Goal: Task Accomplishment & Management: Complete application form

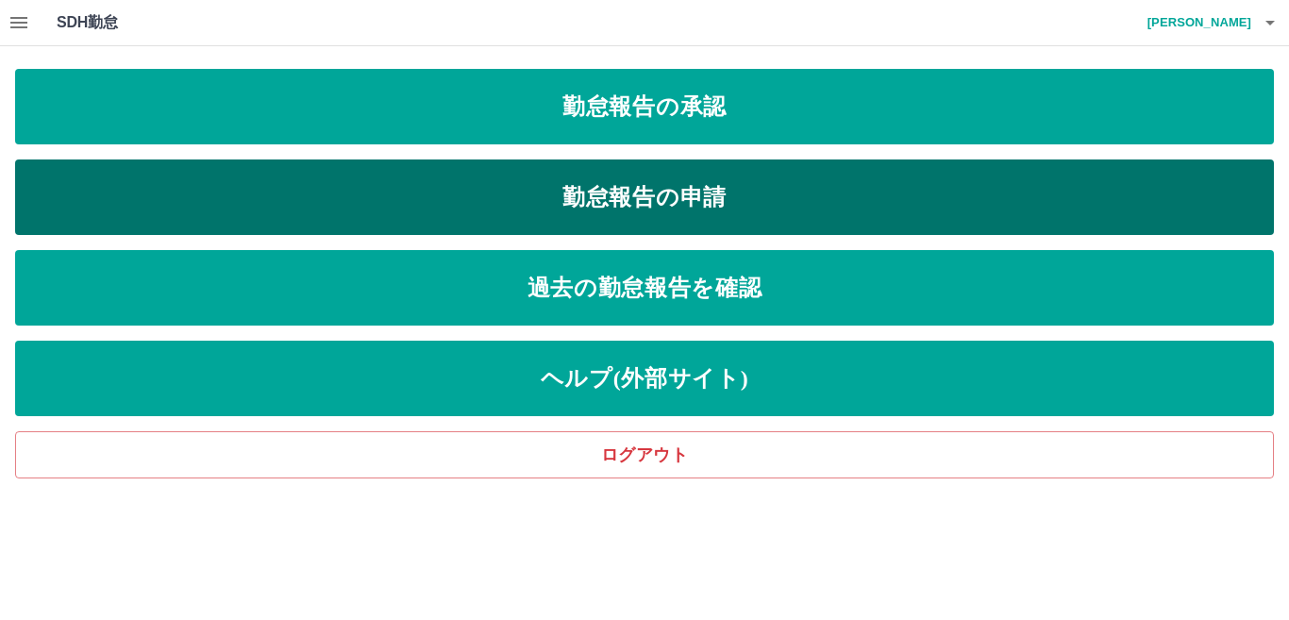
click at [526, 182] on link "勤怠報告の申請" at bounding box center [644, 198] width 1259 height 76
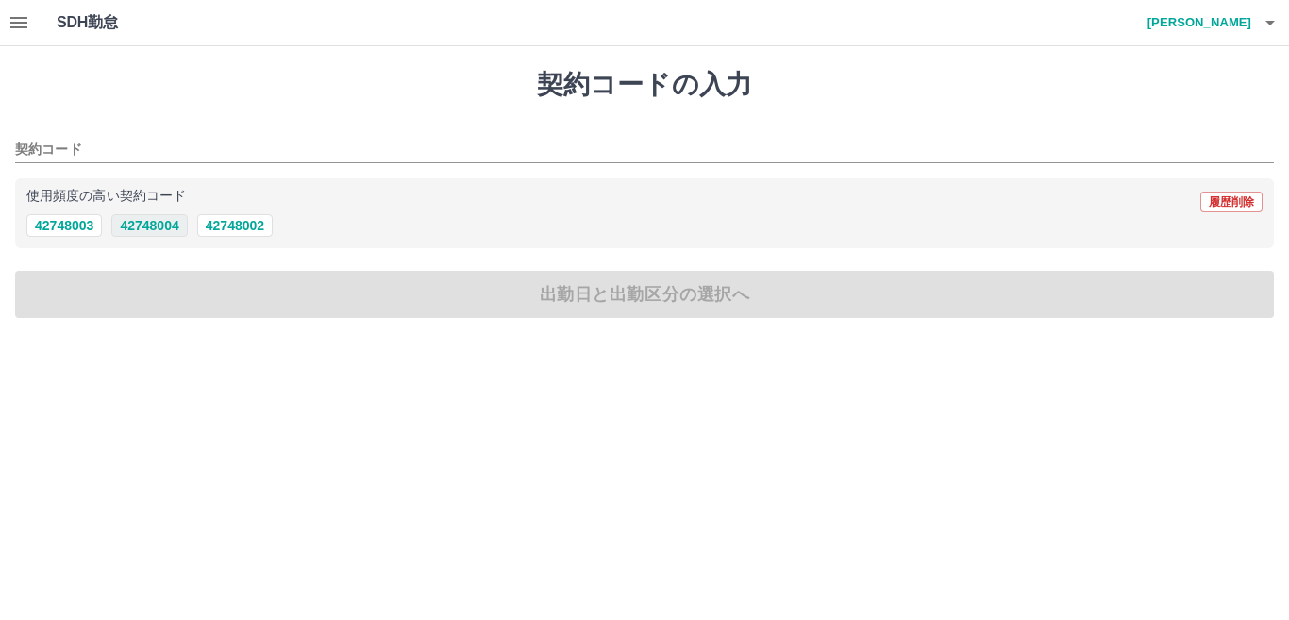
click at [158, 224] on button "42748004" at bounding box center [149, 225] width 76 height 23
type input "********"
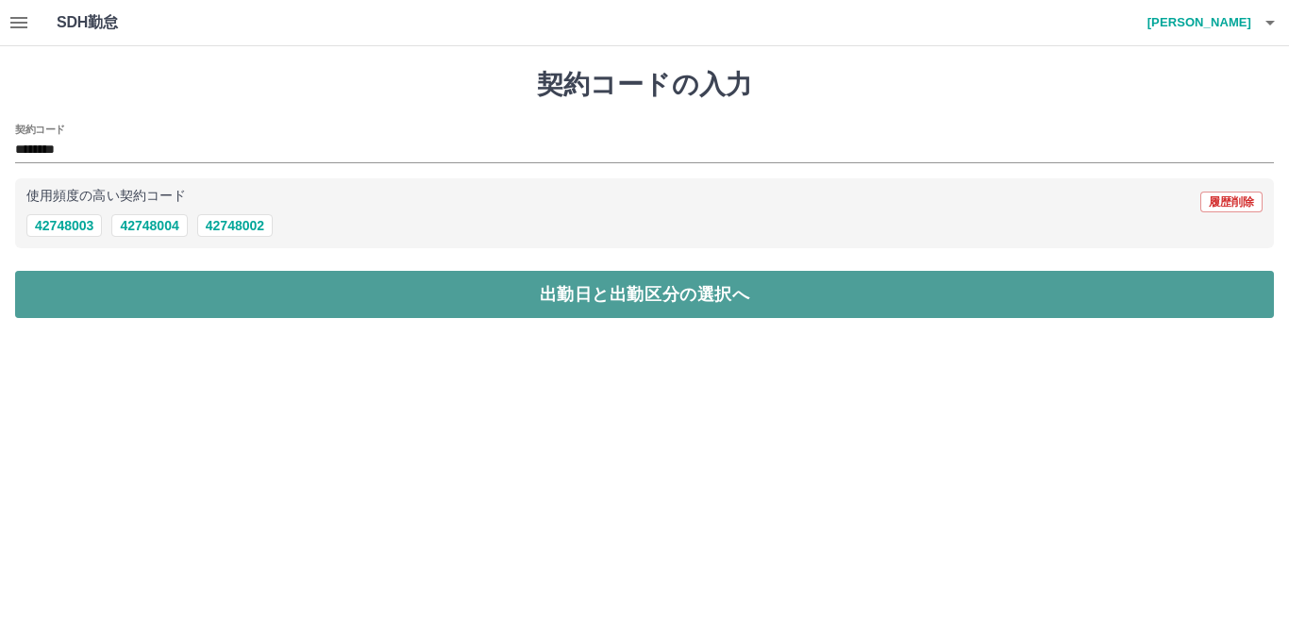
click at [186, 300] on button "出勤日と出勤区分の選択へ" at bounding box center [644, 294] width 1259 height 47
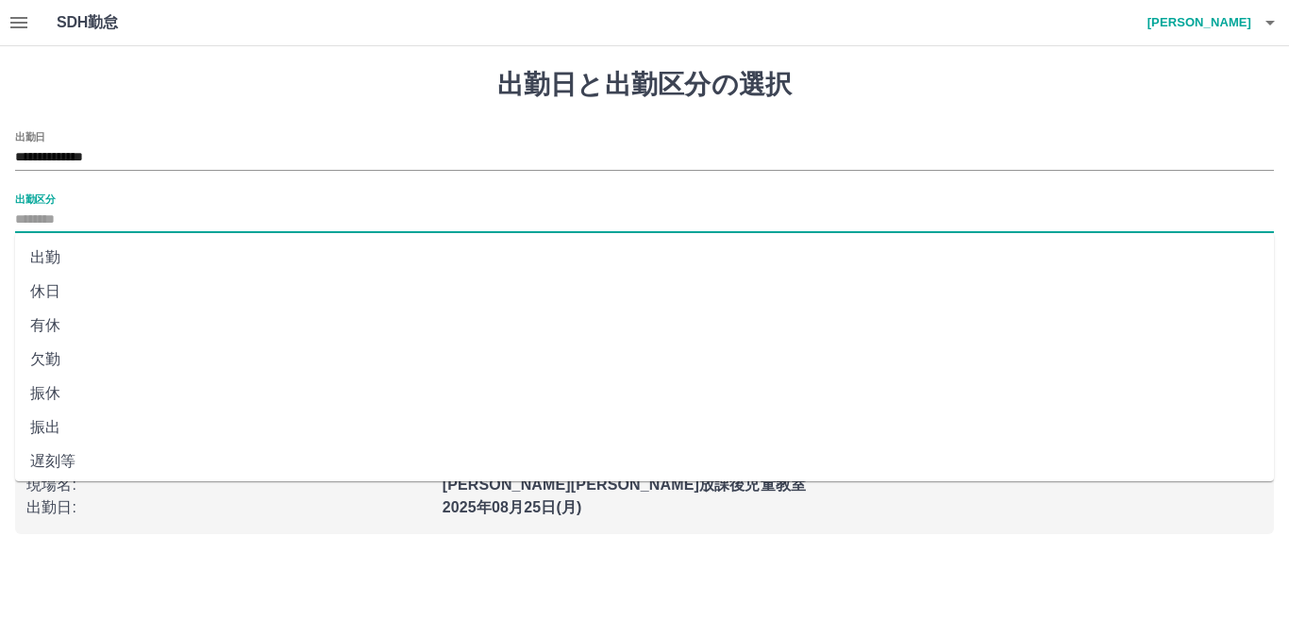
click at [79, 221] on input "出勤区分" at bounding box center [644, 221] width 1259 height 24
click at [60, 252] on li "出勤" at bounding box center [644, 258] width 1259 height 34
type input "**"
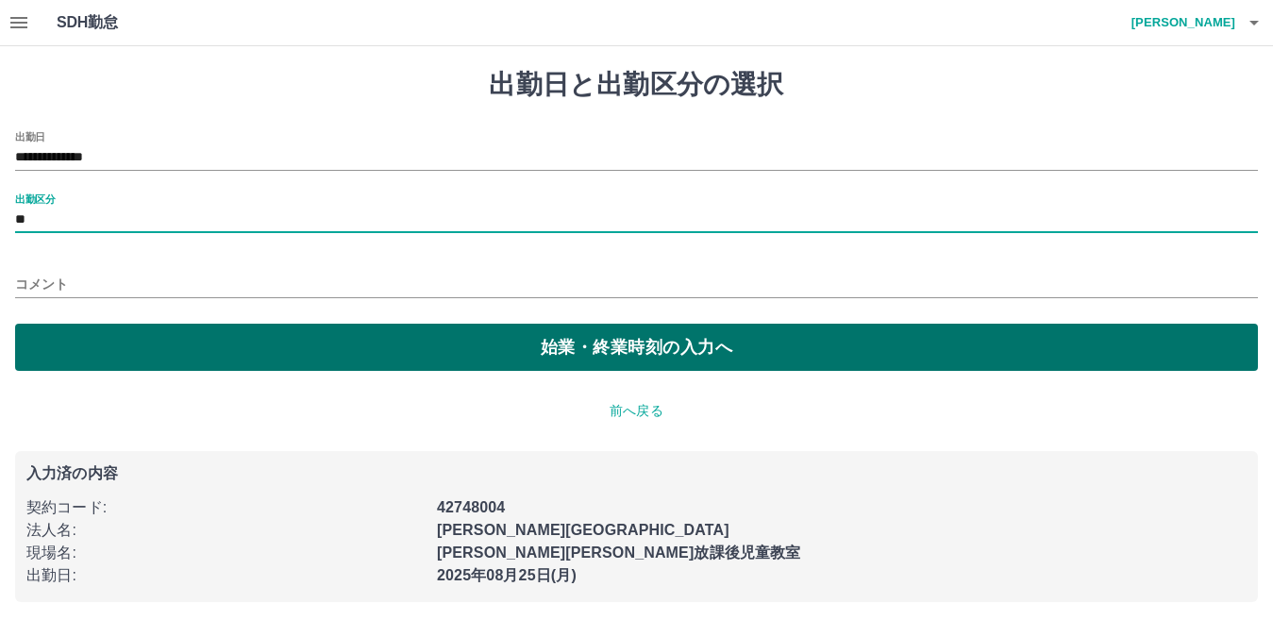
click at [176, 334] on button "始業・終業時刻の入力へ" at bounding box center [636, 347] width 1243 height 47
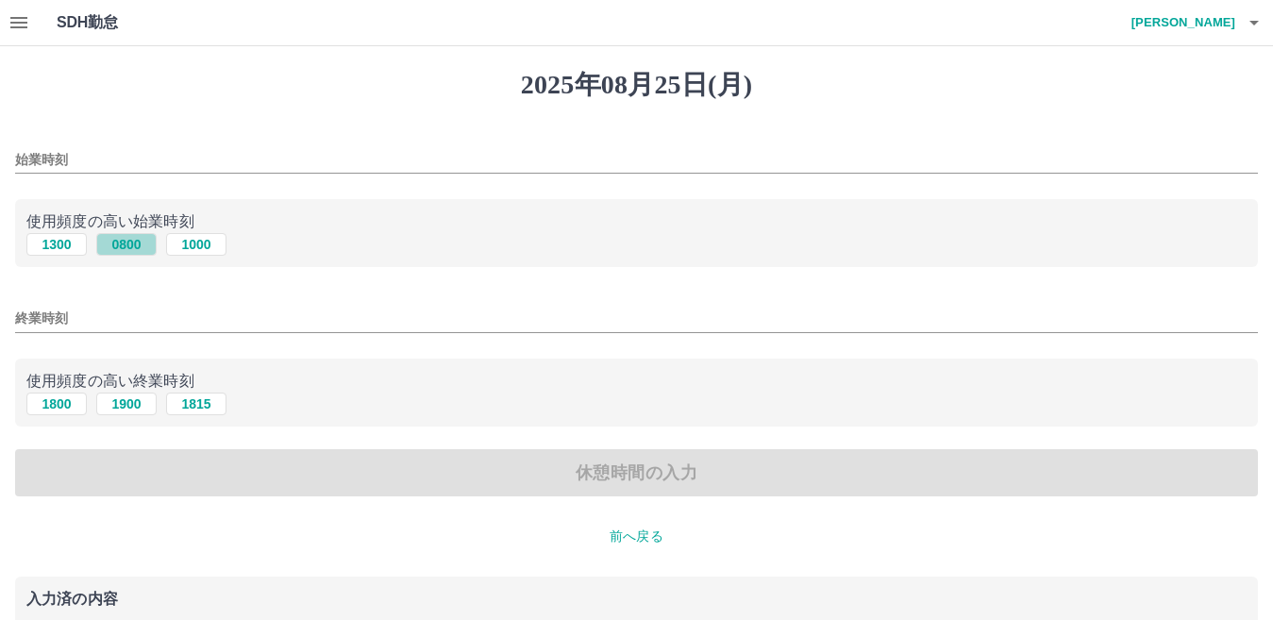
click at [125, 246] on button "0800" at bounding box center [126, 244] width 60 height 23
type input "****"
click at [88, 315] on input "終業時刻" at bounding box center [636, 318] width 1243 height 27
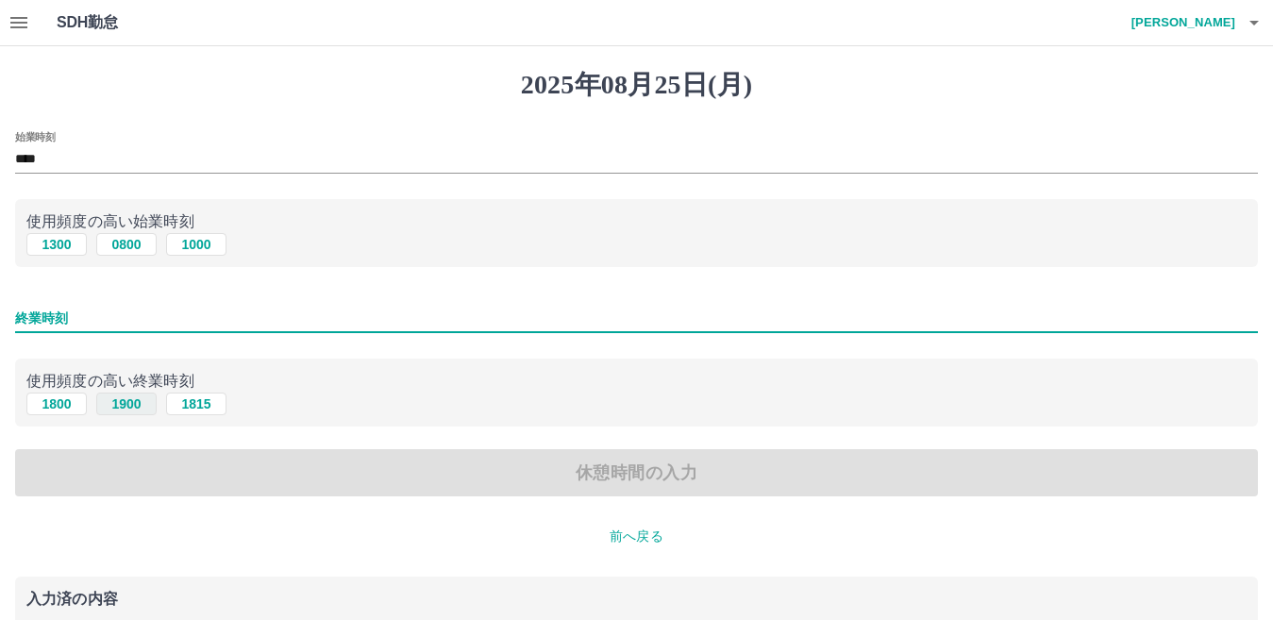
type input "****"
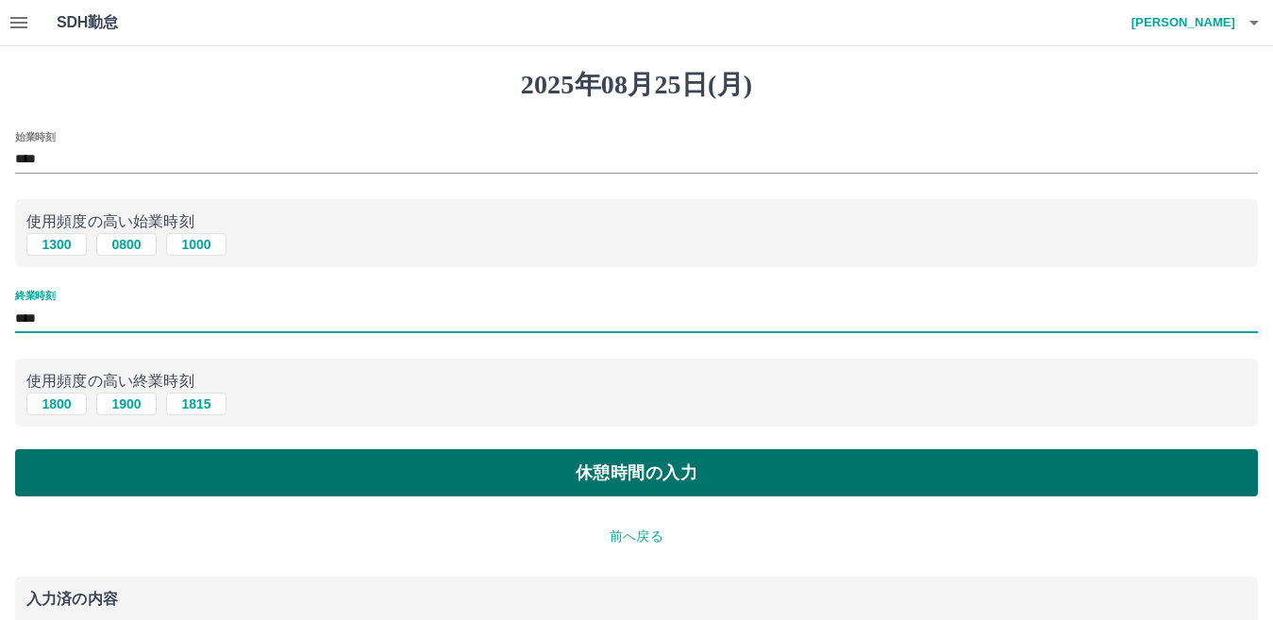
click at [431, 462] on button "休憩時間の入力" at bounding box center [636, 472] width 1243 height 47
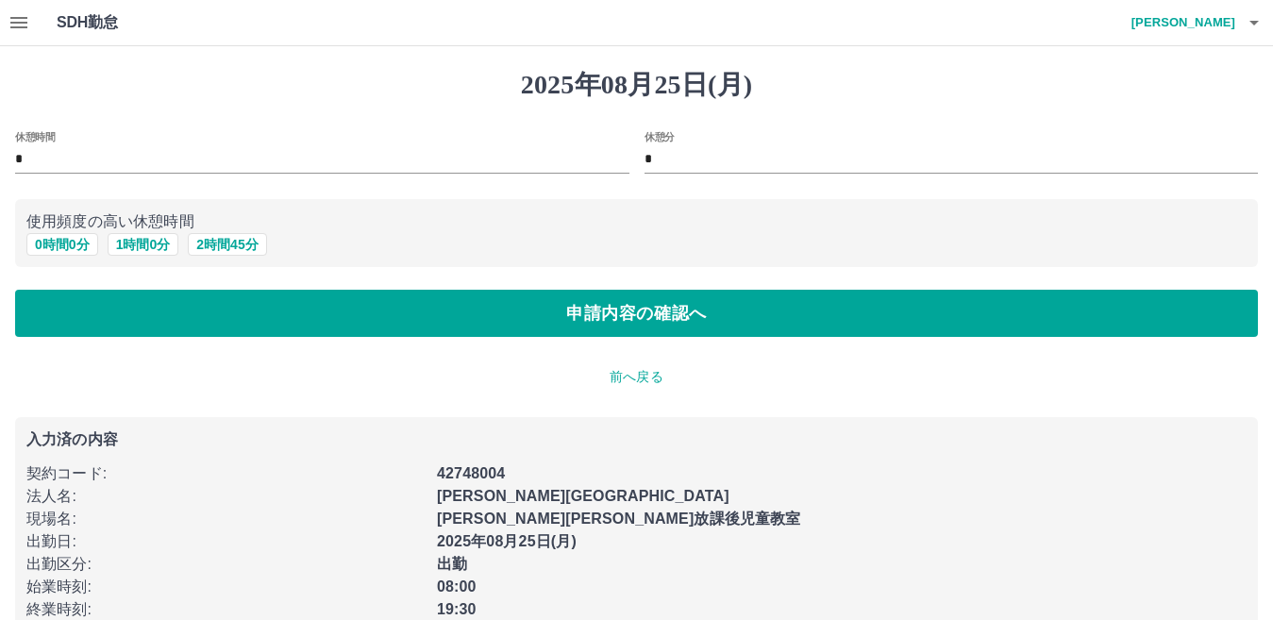
scroll to position [40, 0]
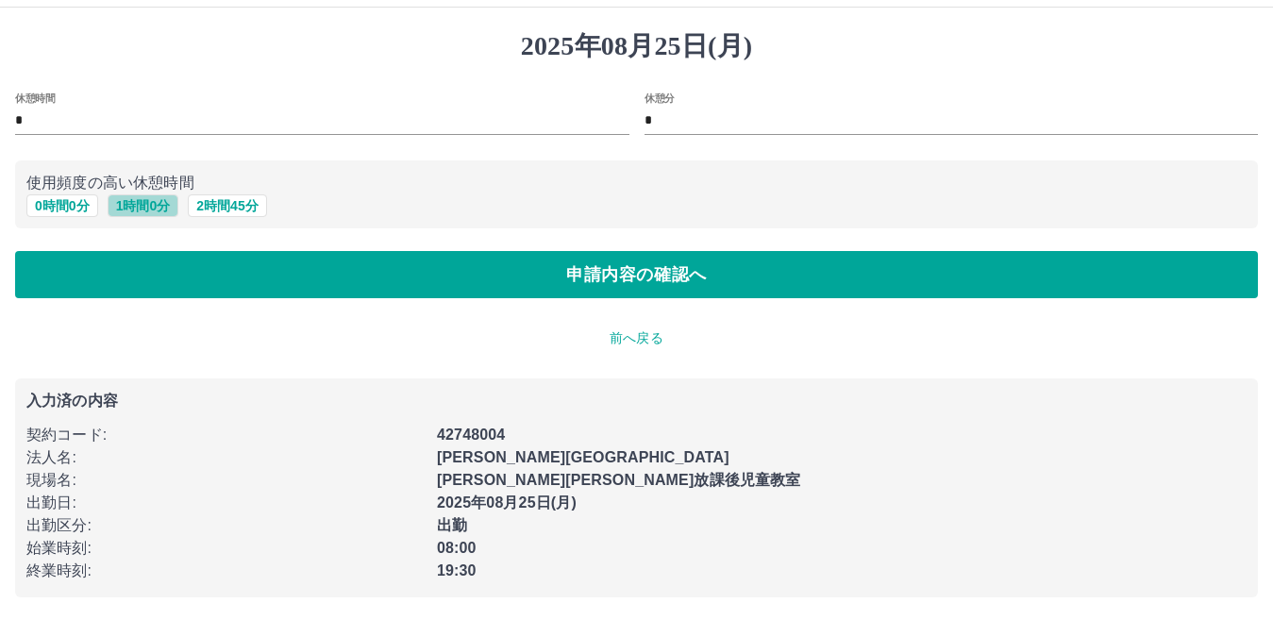
click at [134, 202] on button "1 時間 0 分" at bounding box center [144, 205] width 72 height 23
type input "*"
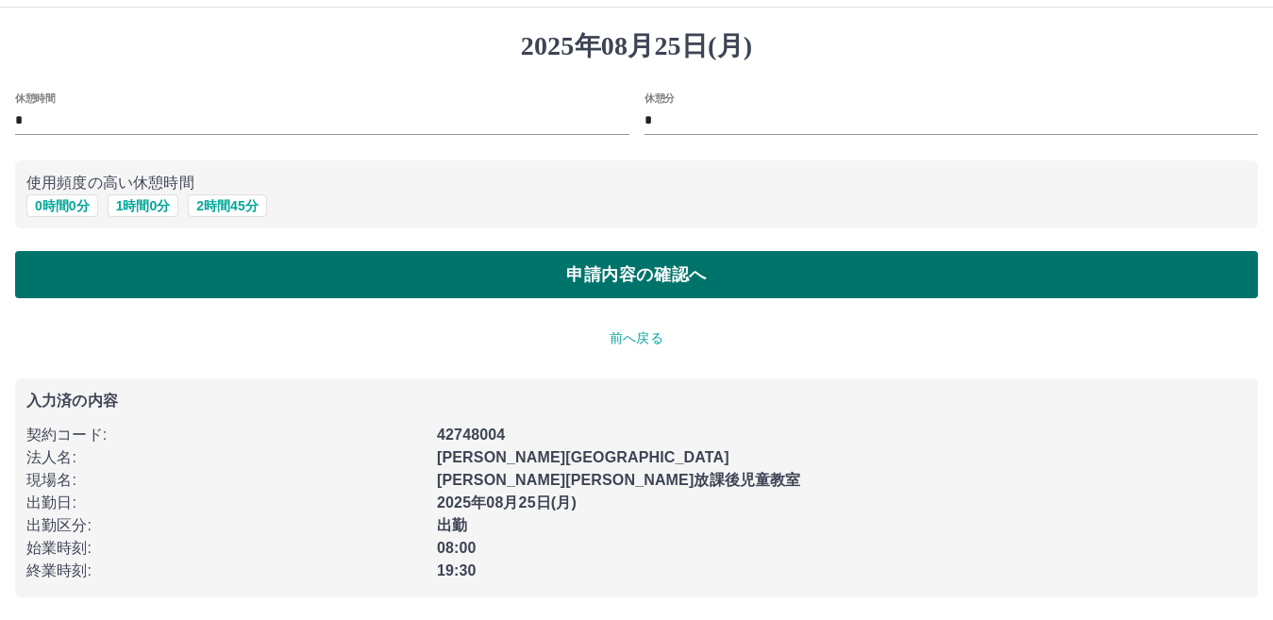
click at [384, 261] on button "申請内容の確認へ" at bounding box center [636, 274] width 1243 height 47
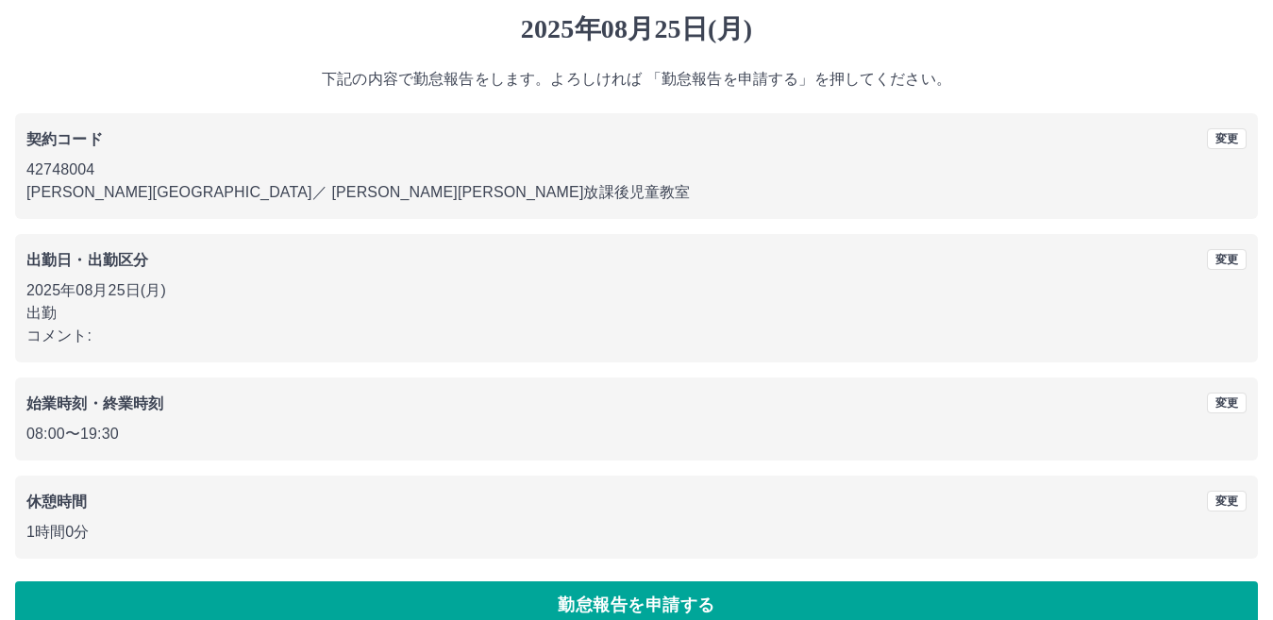
scroll to position [87, 0]
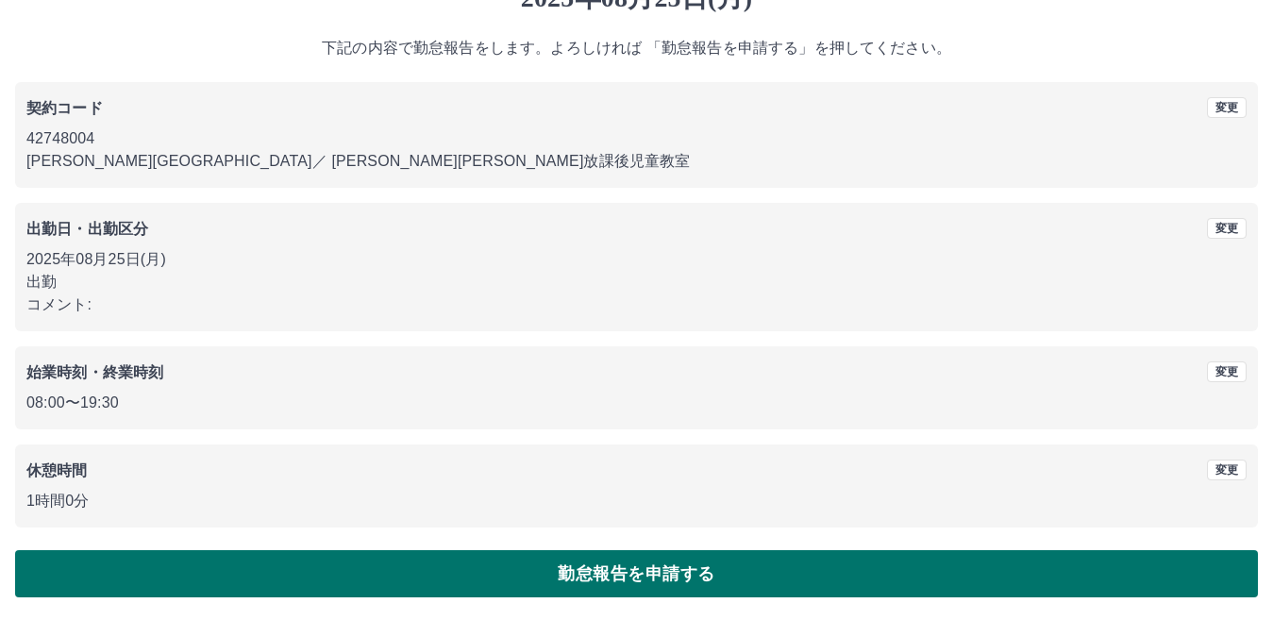
click at [558, 572] on button "勤怠報告を申請する" at bounding box center [636, 573] width 1243 height 47
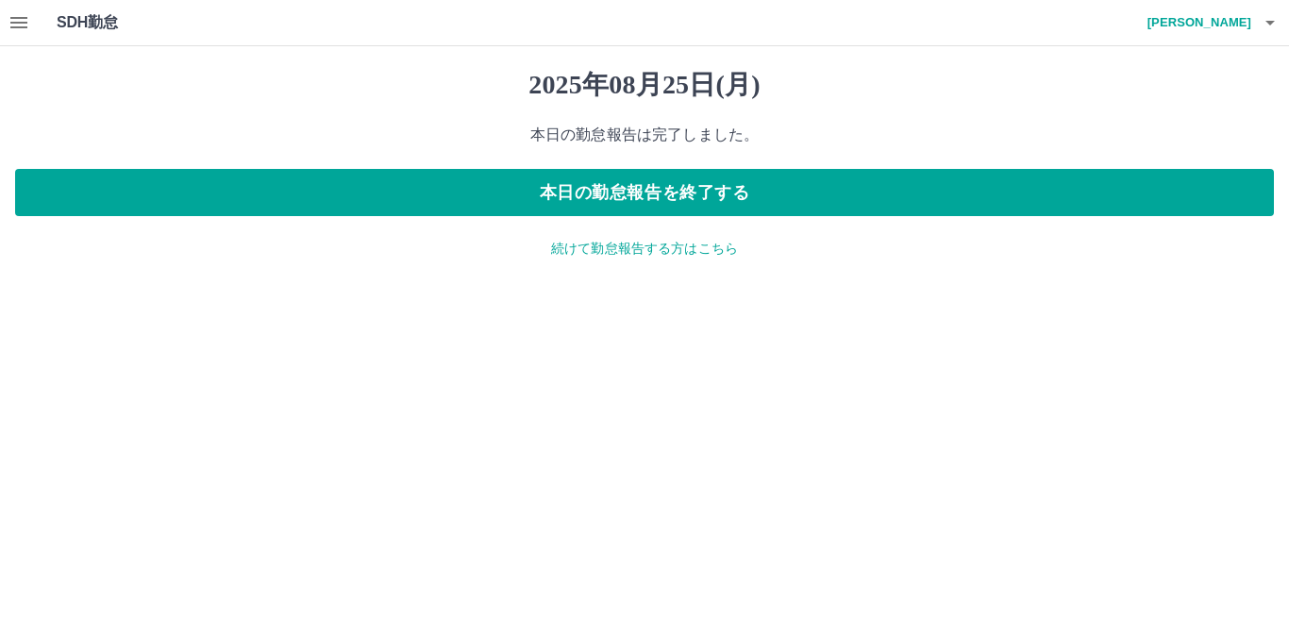
click at [18, 22] on icon "button" at bounding box center [18, 22] width 17 height 11
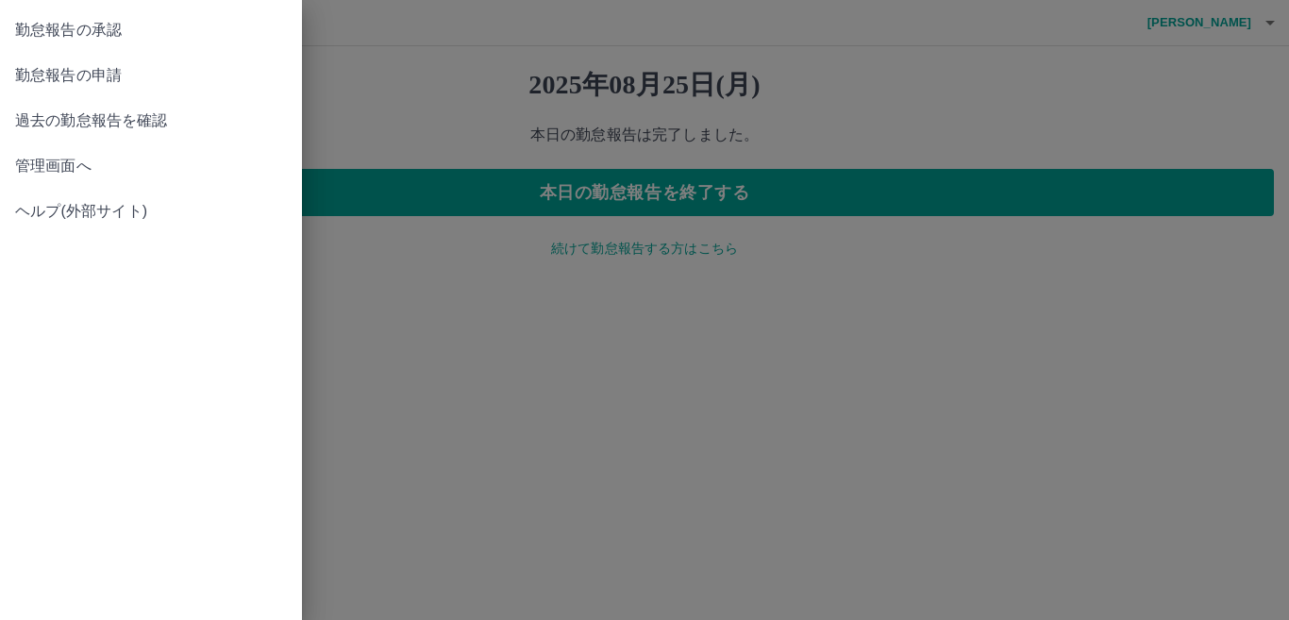
click at [110, 22] on span "勤怠報告の承認" at bounding box center [151, 30] width 272 height 23
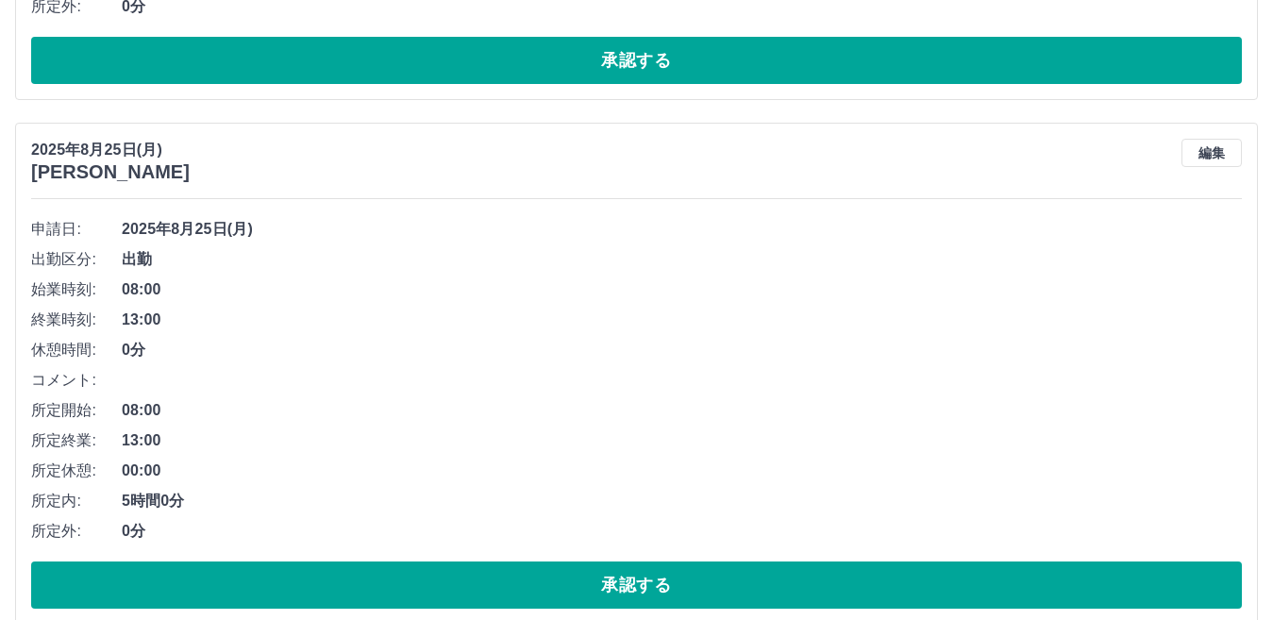
scroll to position [719, 0]
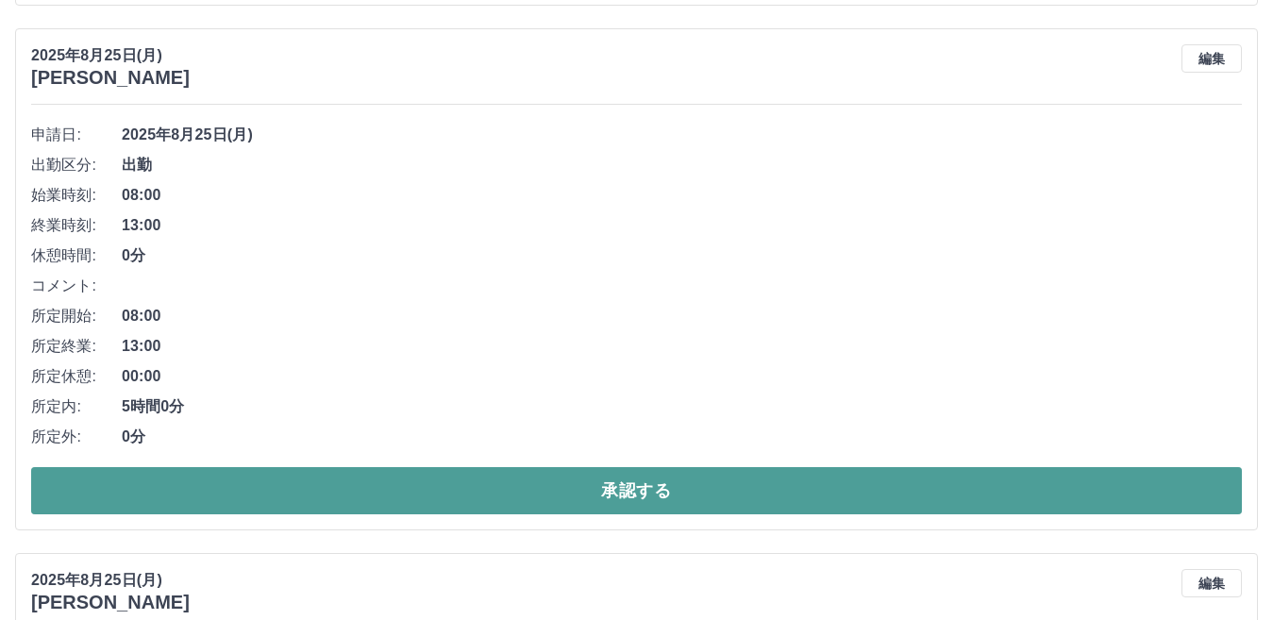
click at [589, 484] on button "承認する" at bounding box center [636, 490] width 1211 height 47
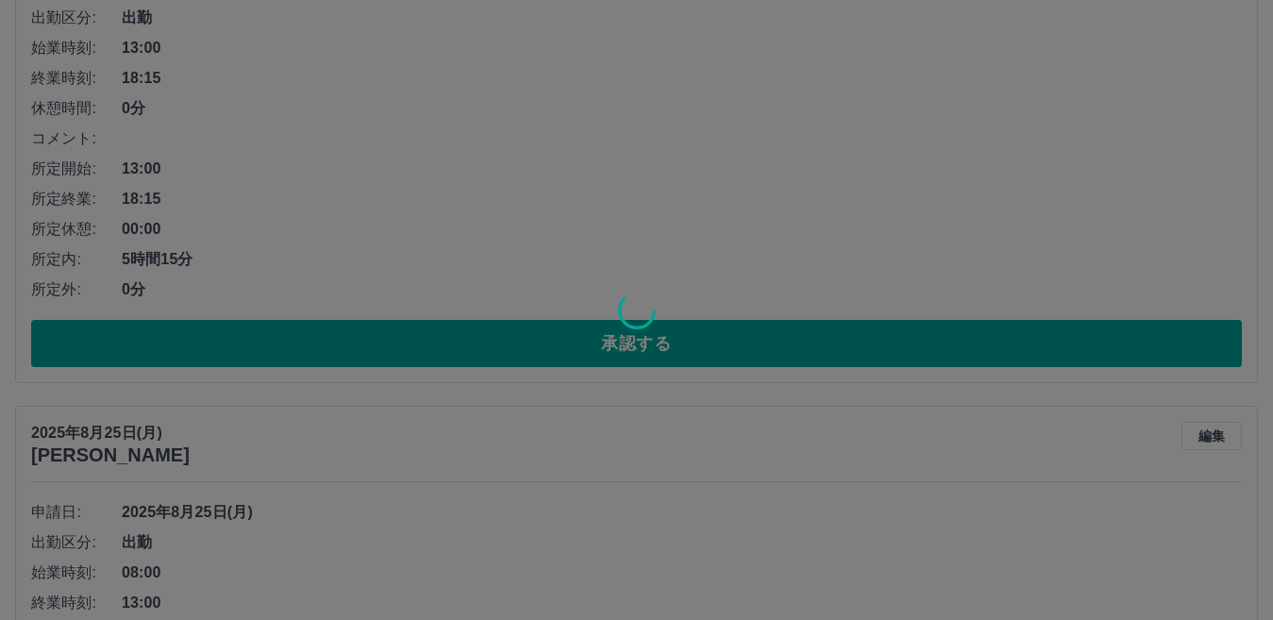
scroll to position [247, 0]
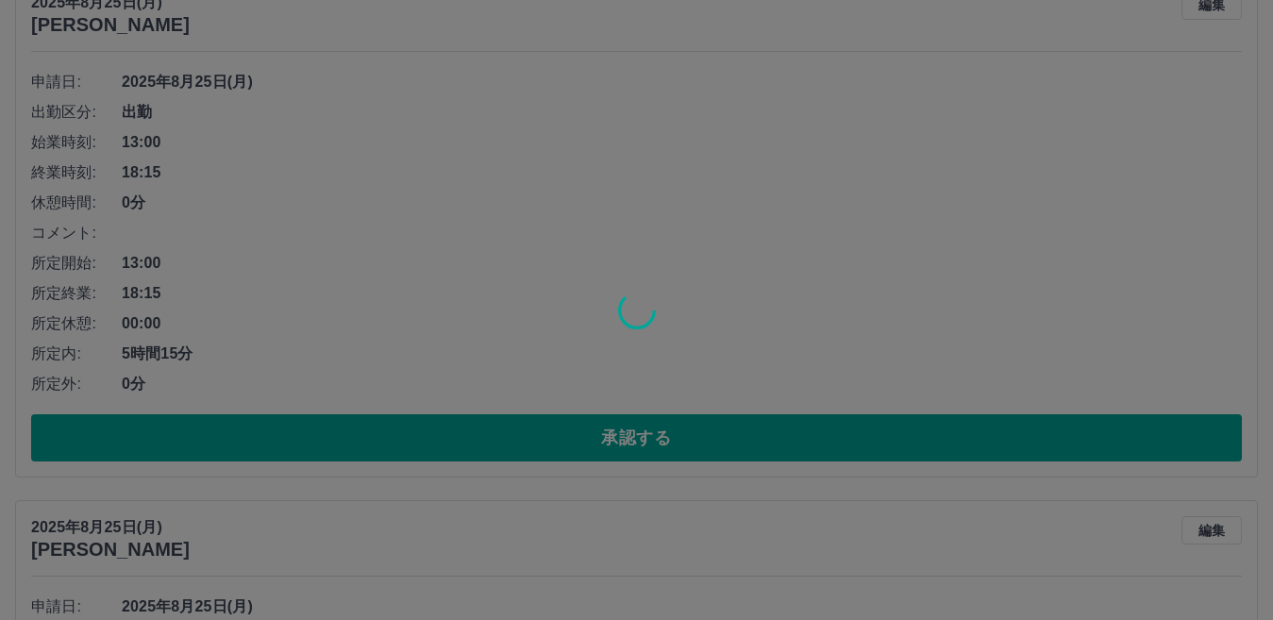
click at [553, 436] on div at bounding box center [636, 310] width 1273 height 620
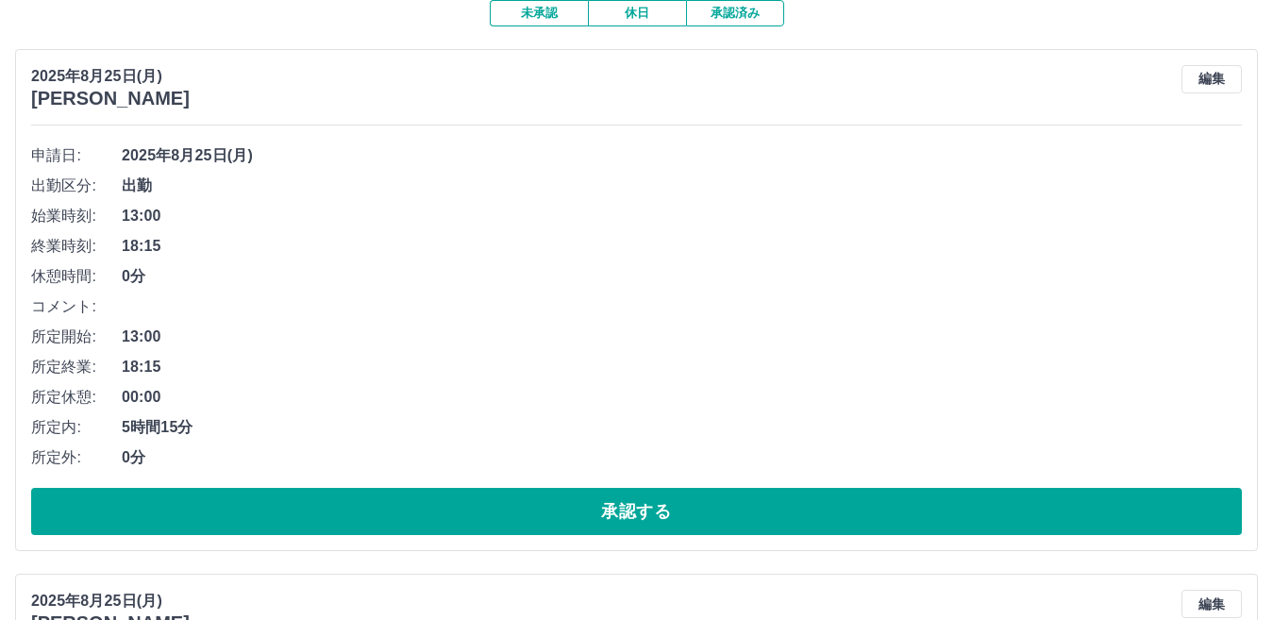
scroll to position [378, 0]
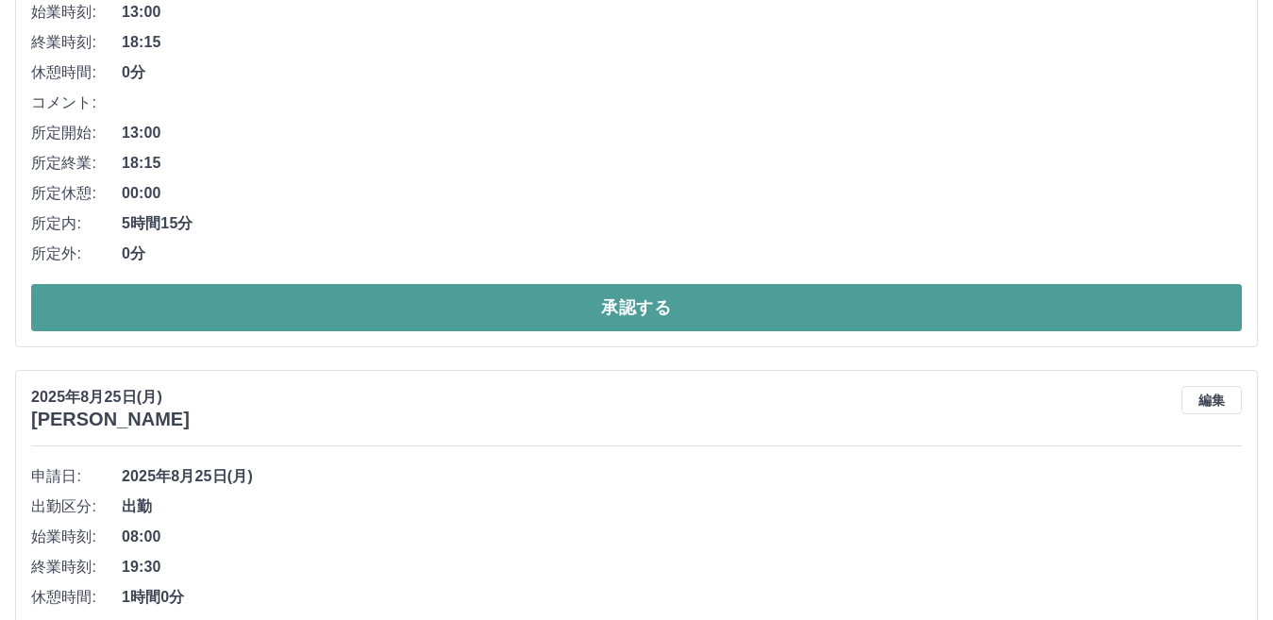
click at [630, 308] on button "承認する" at bounding box center [636, 307] width 1211 height 47
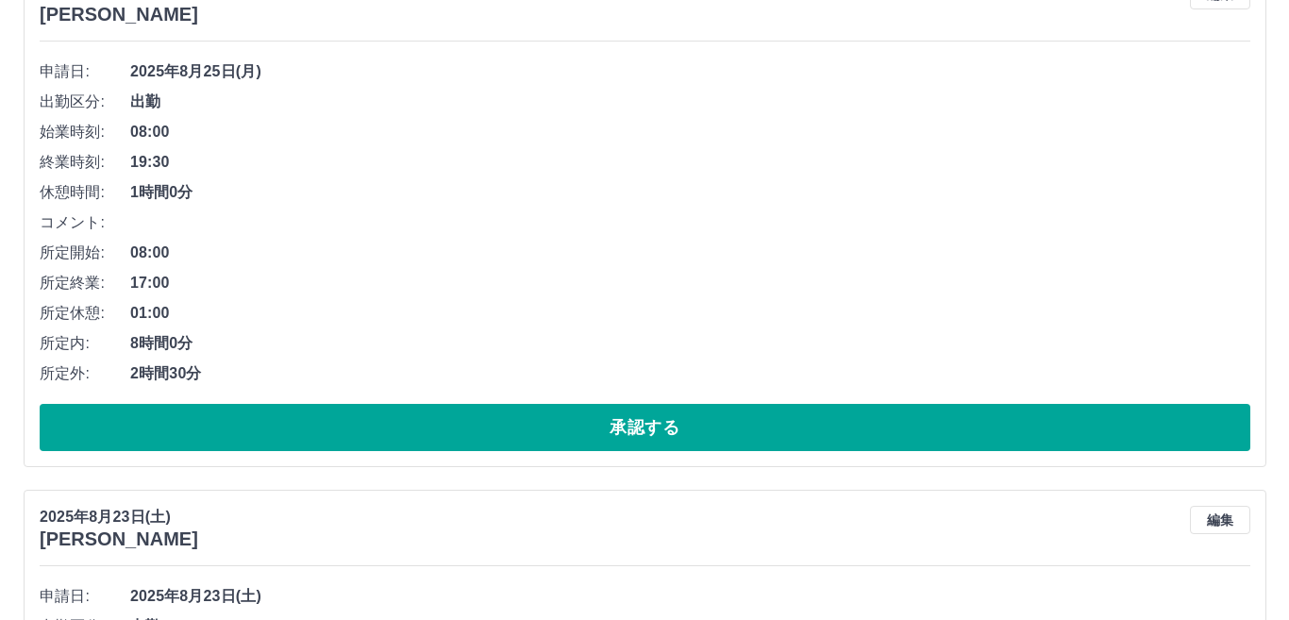
scroll to position [0, 0]
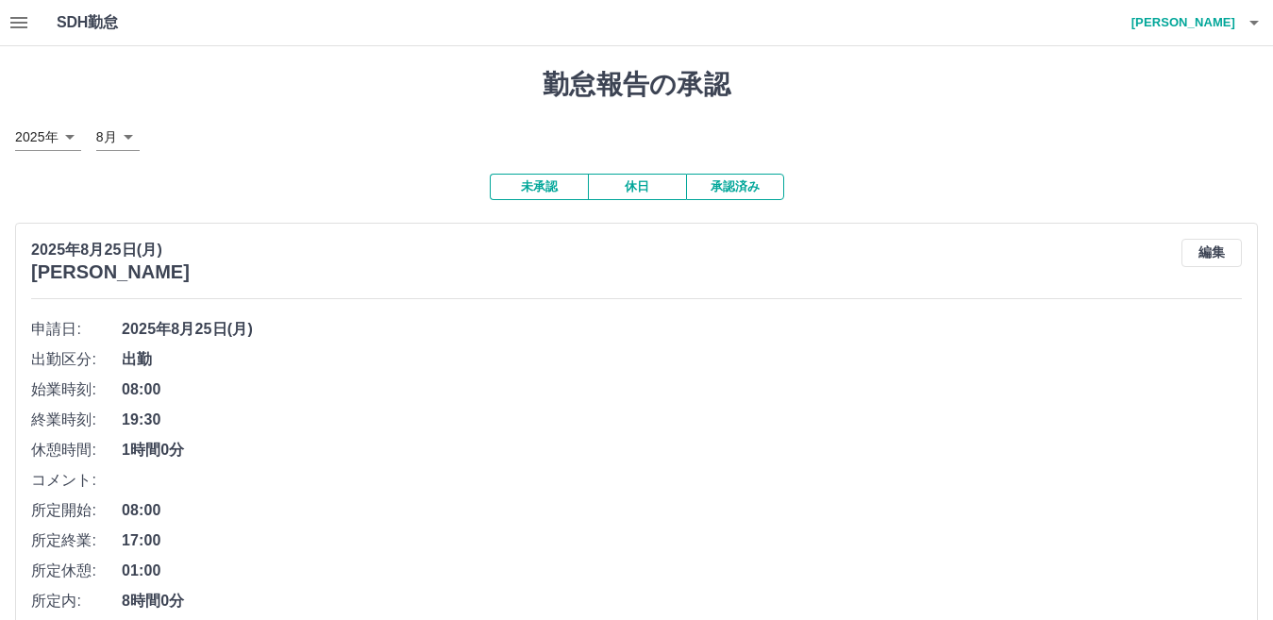
click at [1253, 20] on icon "button" at bounding box center [1254, 22] width 23 height 23
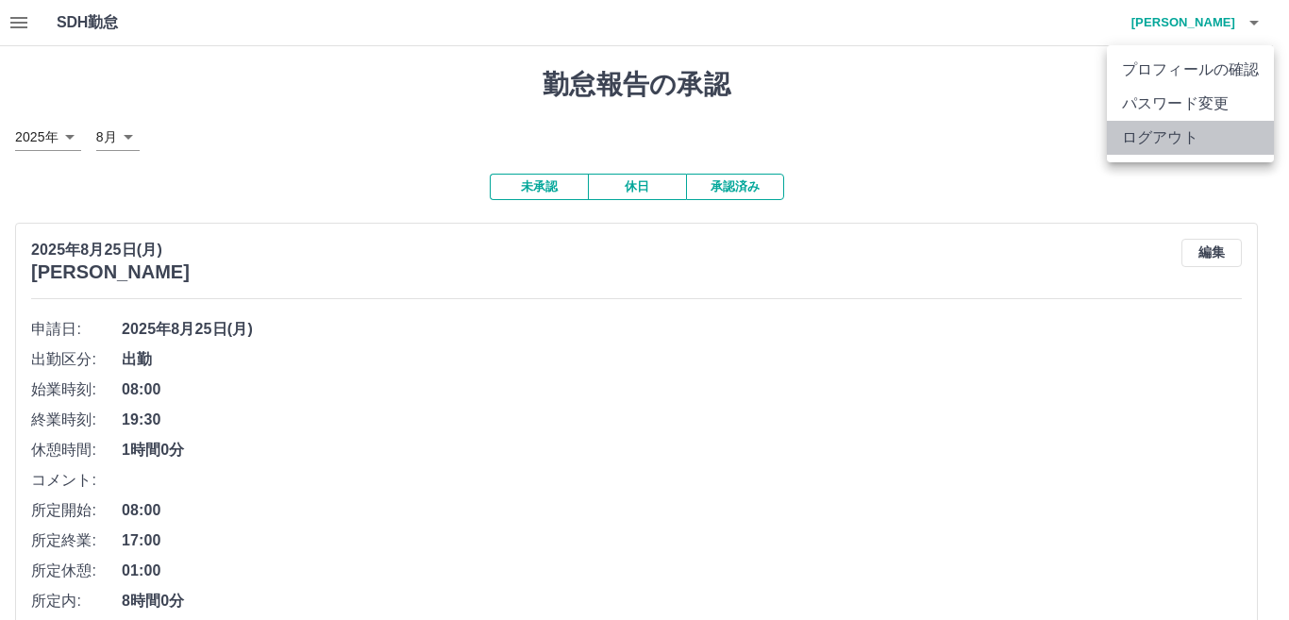
click at [1148, 129] on li "ログアウト" at bounding box center [1190, 138] width 167 height 34
